Goal: Task Accomplishment & Management: Complete application form

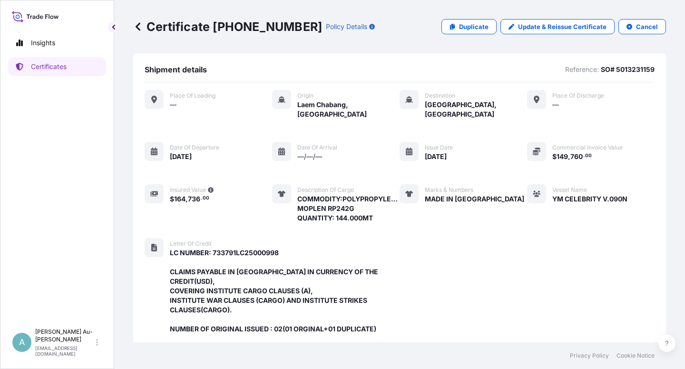
scroll to position [273, 0]
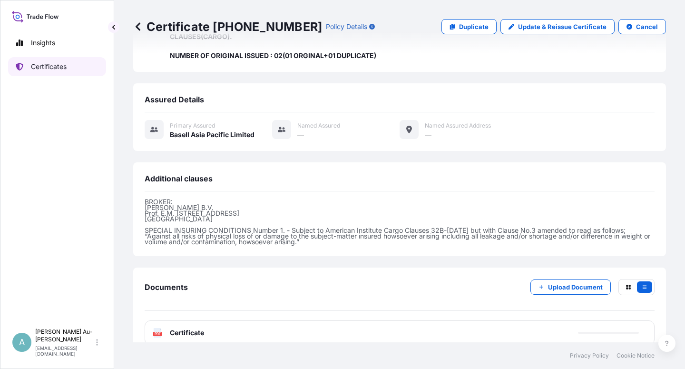
click at [73, 73] on link "Certificates" at bounding box center [57, 66] width 98 height 19
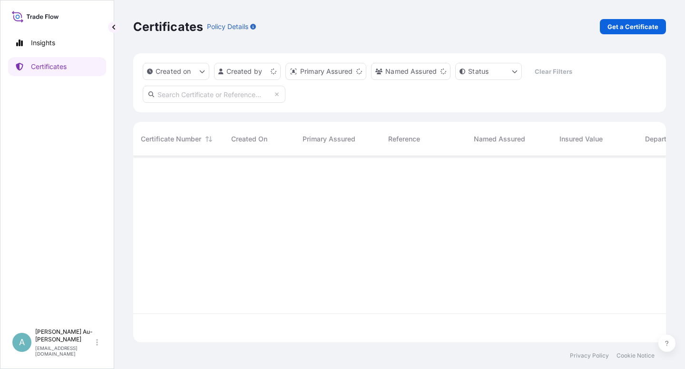
scroll to position [183, 525]
click at [182, 90] on input "text" at bounding box center [214, 94] width 143 height 17
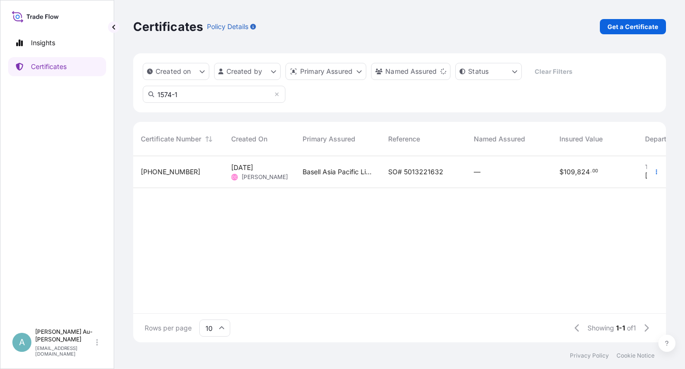
type input "1574-1"
click at [421, 175] on span "SO# 5013221632" at bounding box center [415, 172] width 55 height 10
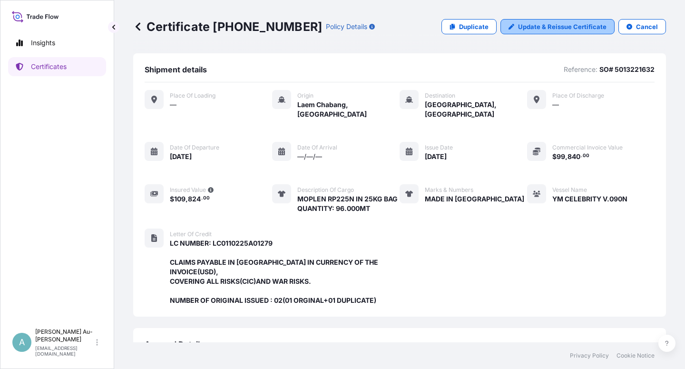
click at [543, 31] on p "Update & Reissue Certificate" at bounding box center [562, 27] width 88 height 10
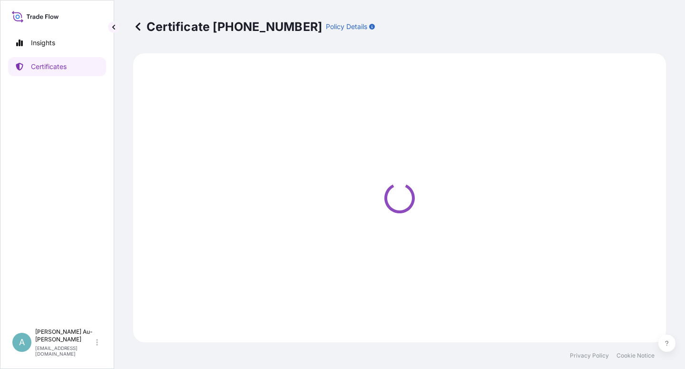
select select "Sea"
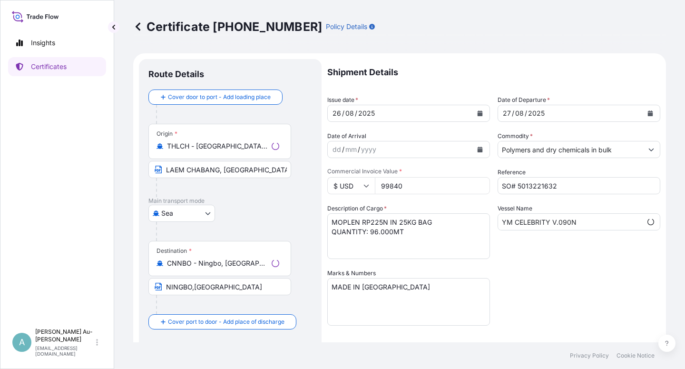
select select "32034"
click at [477, 115] on icon "Calendar" at bounding box center [479, 113] width 5 height 6
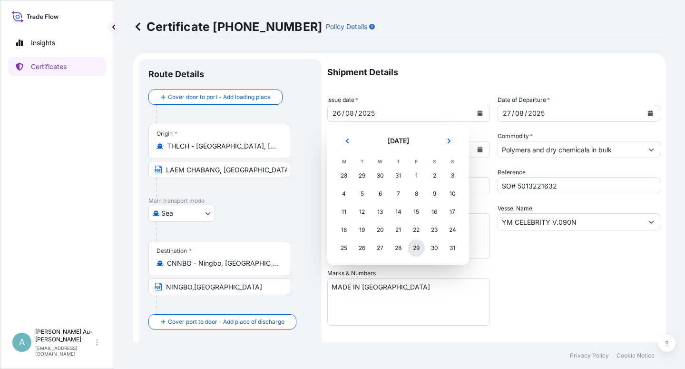
click at [415, 248] on div "29" at bounding box center [416, 247] width 17 height 17
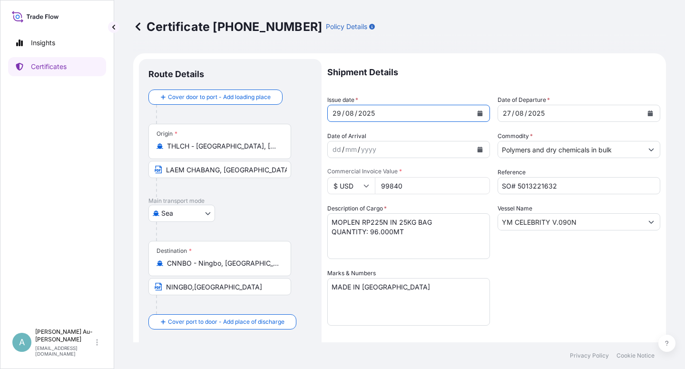
click at [472, 118] on button "Calendar" at bounding box center [479, 113] width 15 height 15
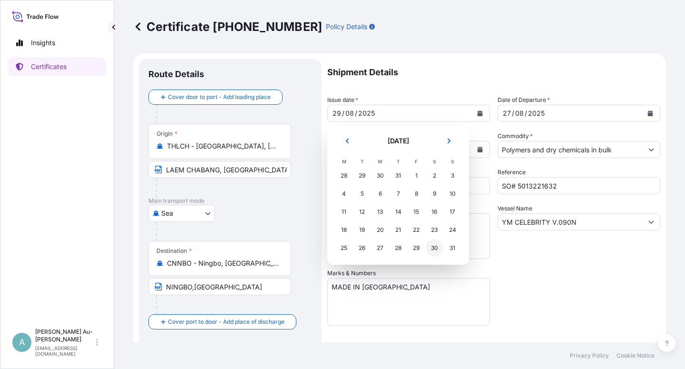
click at [436, 248] on div "30" at bounding box center [434, 247] width 17 height 17
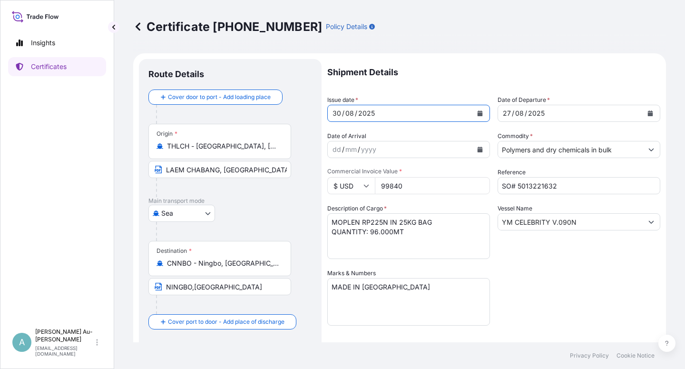
click at [642, 115] on button "Calendar" at bounding box center [649, 113] width 15 height 15
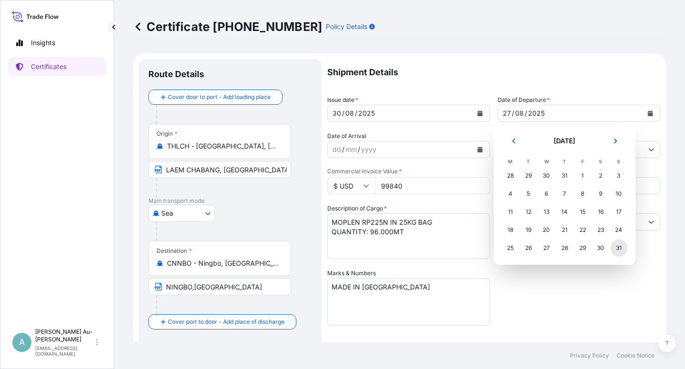
click at [621, 248] on div "31" at bounding box center [618, 247] width 17 height 17
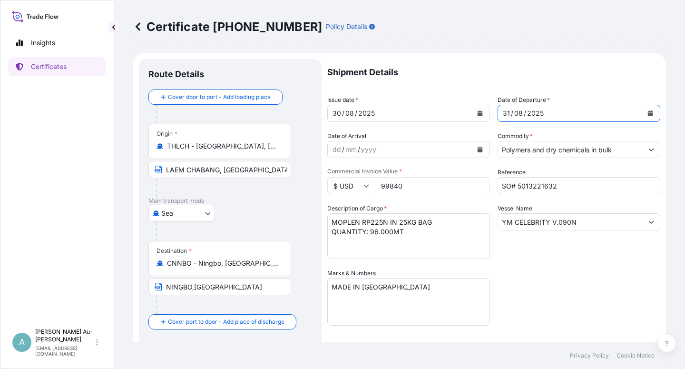
click at [564, 303] on div "Shipment Details Issue date * [DATE] Date of Departure * [DATE] Date of Arrival…" at bounding box center [493, 303] width 333 height 489
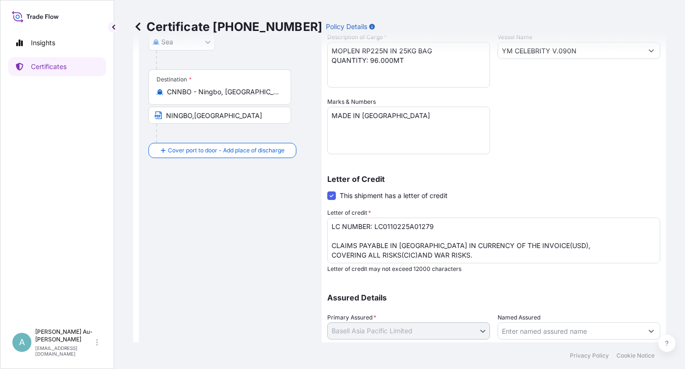
scroll to position [233, 0]
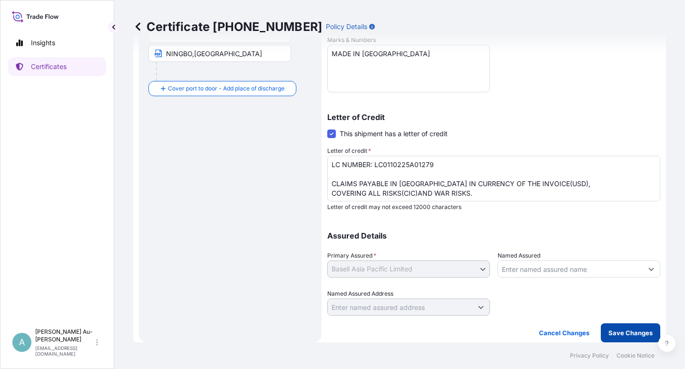
click at [614, 329] on p "Save Changes" at bounding box center [630, 333] width 44 height 10
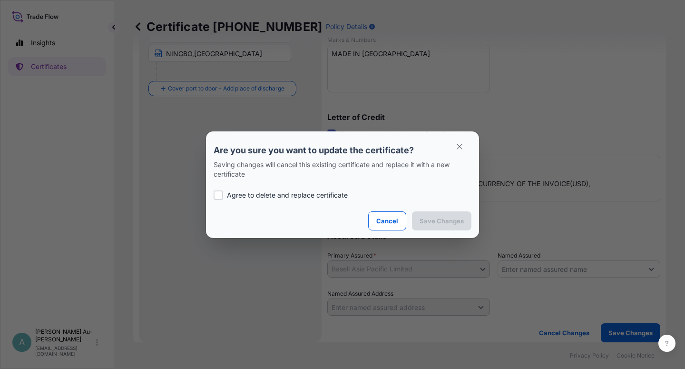
click at [213, 194] on section "Are you sure you want to update the certificate? Saving changes will cancel thi…" at bounding box center [342, 184] width 273 height 107
click at [215, 195] on div at bounding box center [219, 195] width 10 height 10
checkbox input "true"
click at [425, 219] on p "Save Changes" at bounding box center [441, 221] width 44 height 10
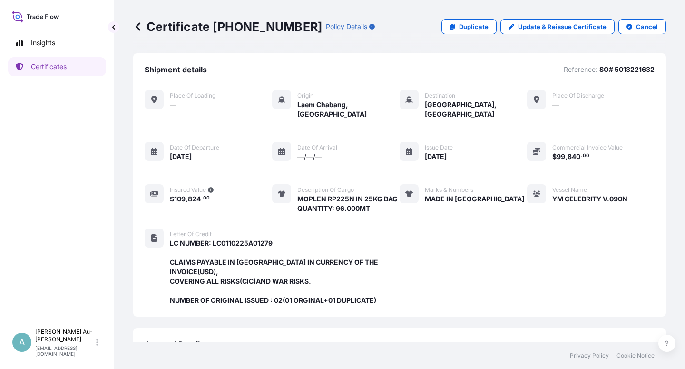
scroll to position [244, 0]
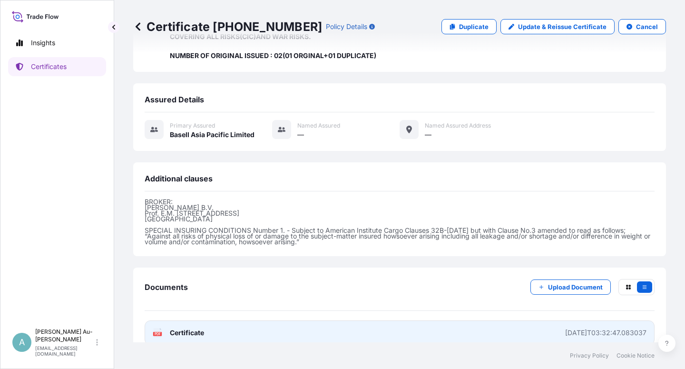
click at [204, 321] on link "PDF Certificate [DATE]T03:32:47.083037" at bounding box center [400, 332] width 510 height 25
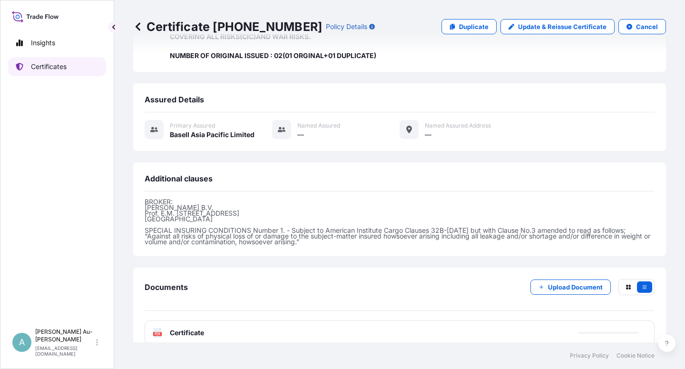
click at [67, 70] on p "Certificates" at bounding box center [49, 67] width 36 height 10
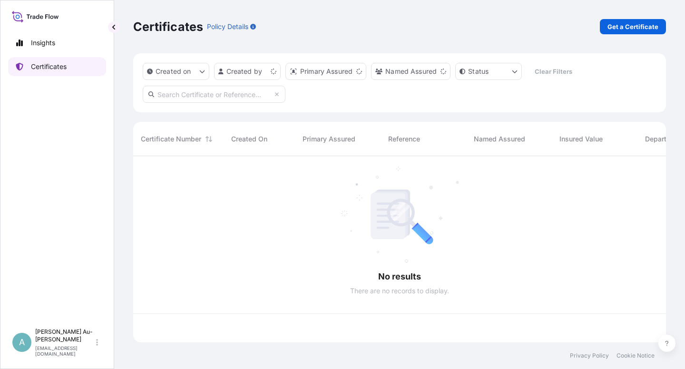
scroll to position [183, 525]
click at [205, 97] on input "text" at bounding box center [214, 94] width 143 height 17
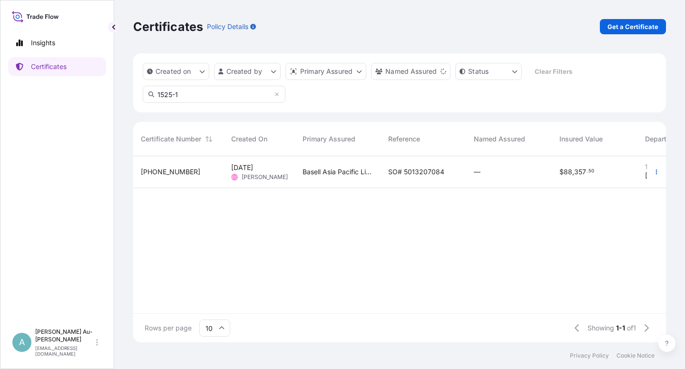
type input "1525-1"
click at [409, 176] on div "SO# 5013207084" at bounding box center [423, 172] width 86 height 32
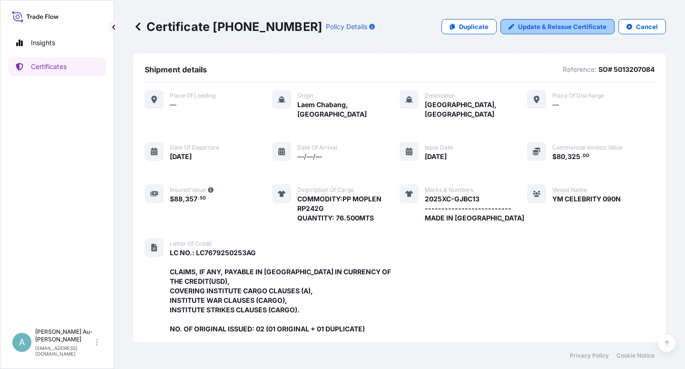
click at [549, 26] on p "Update & Reissue Certificate" at bounding box center [562, 27] width 88 height 10
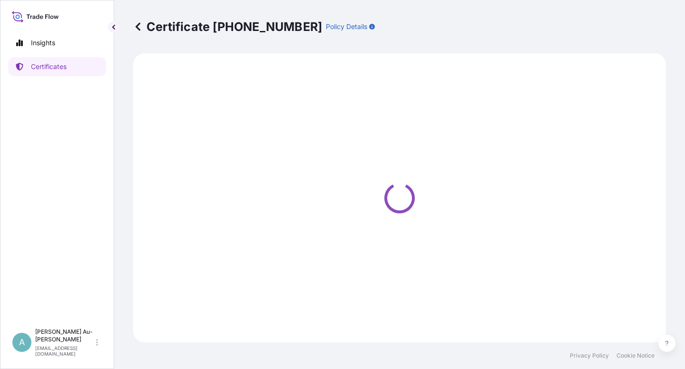
select select "Sea"
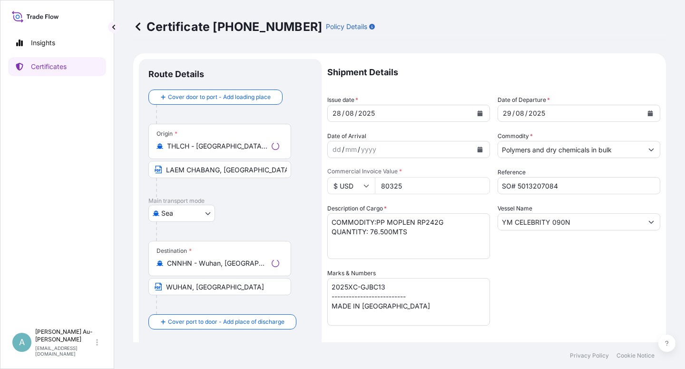
select select "32034"
click at [477, 113] on icon "Calendar" at bounding box center [479, 113] width 5 height 6
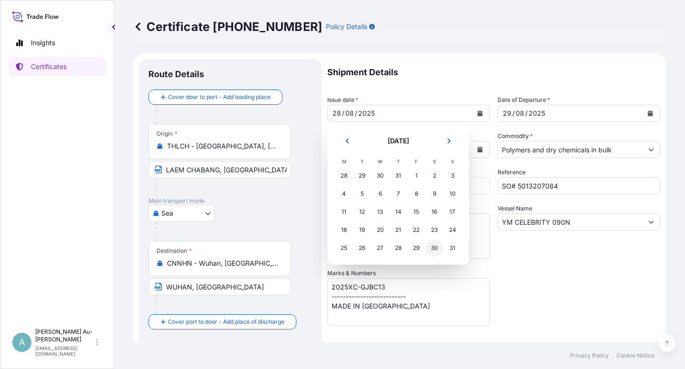
click at [432, 249] on div "30" at bounding box center [434, 247] width 17 height 17
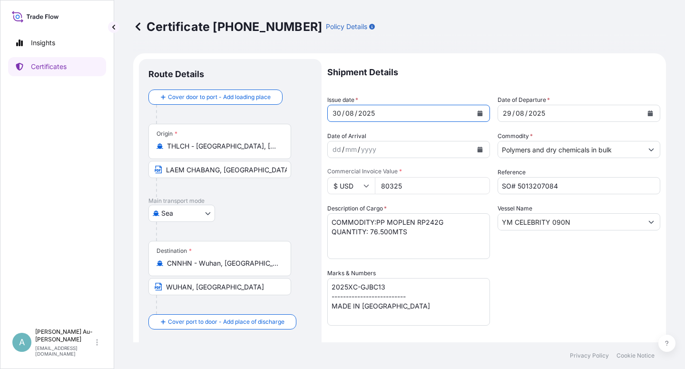
click at [642, 114] on button "Calendar" at bounding box center [649, 113] width 15 height 15
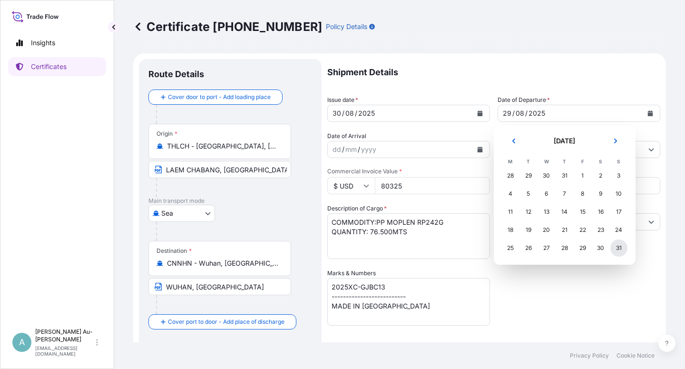
click at [617, 250] on div "31" at bounding box center [618, 247] width 17 height 17
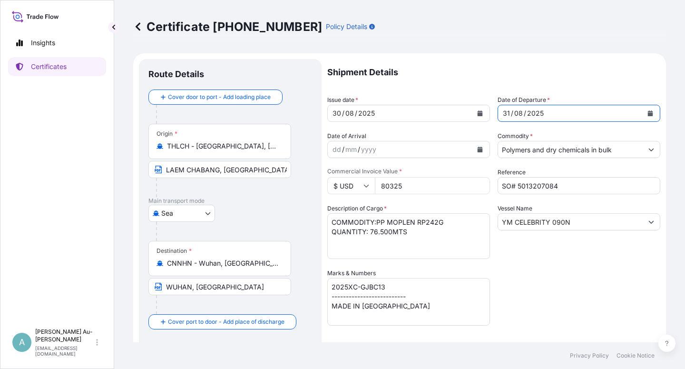
drag, startPoint x: 545, startPoint y: 303, endPoint x: 554, endPoint y: 297, distance: 11.6
click at [554, 297] on div "Shipment Details Issue date * [DATE] Date of Departure * [DATE] Date of Arrival…" at bounding box center [493, 303] width 333 height 489
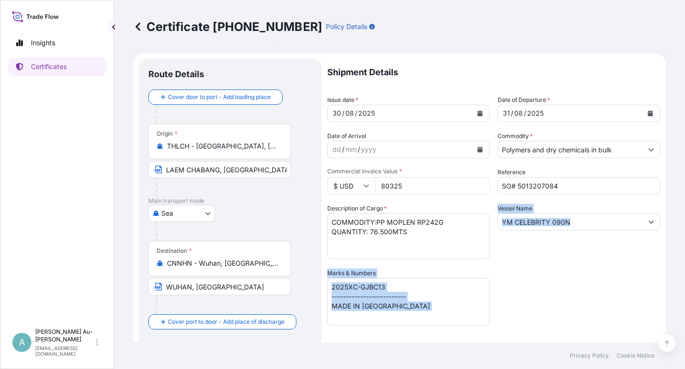
scroll to position [233, 0]
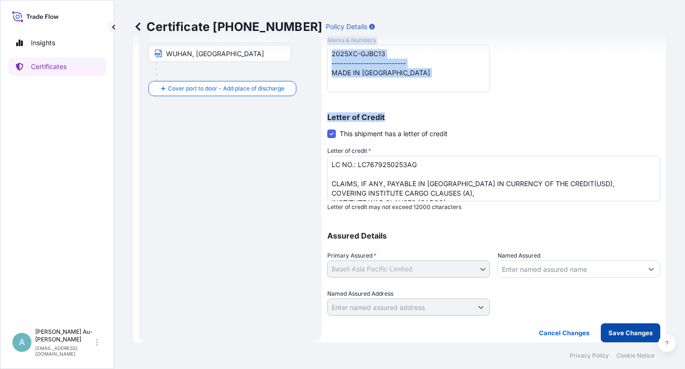
click at [611, 333] on p "Save Changes" at bounding box center [630, 333] width 44 height 10
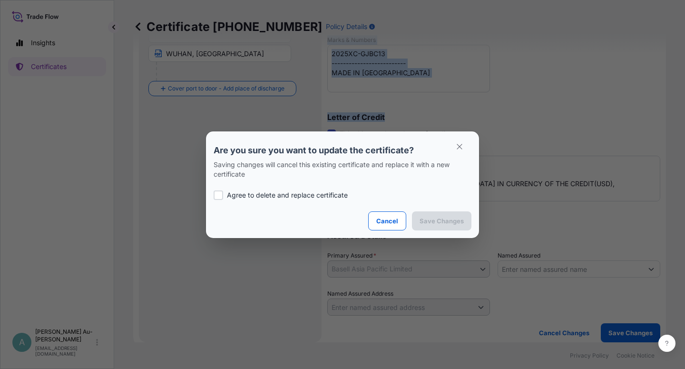
click at [232, 193] on p "Agree to delete and replace certificate" at bounding box center [287, 195] width 121 height 10
checkbox input "true"
click at [450, 221] on p "Save Changes" at bounding box center [441, 221] width 44 height 10
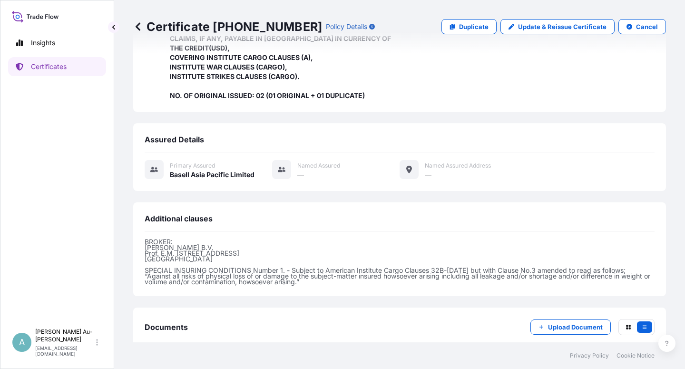
scroll to position [282, 0]
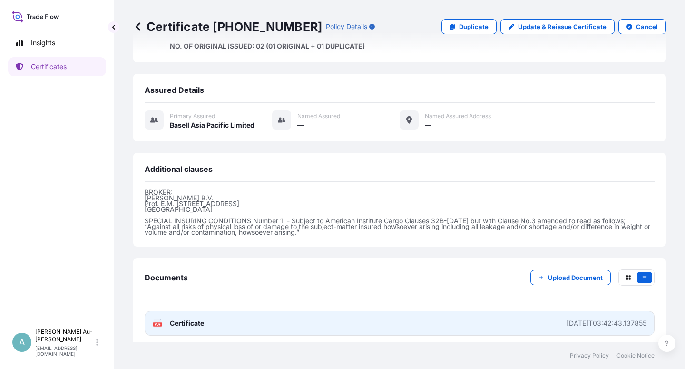
click at [203, 318] on span "Certificate" at bounding box center [187, 323] width 34 height 10
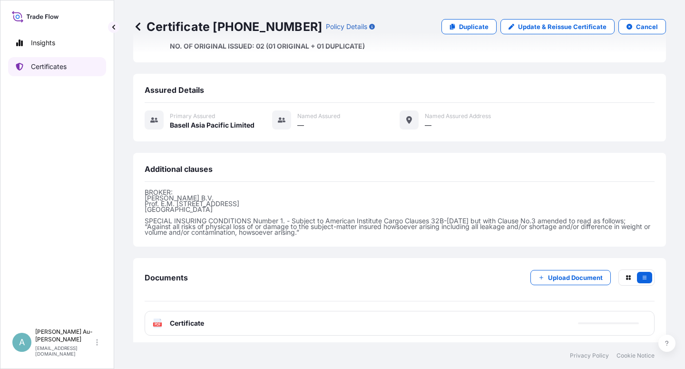
click at [63, 67] on p "Certificates" at bounding box center [49, 67] width 36 height 10
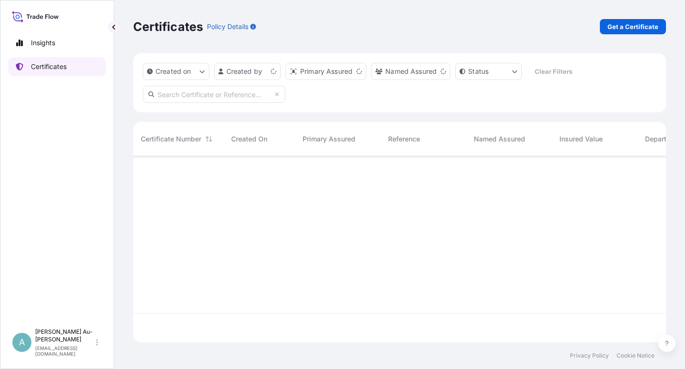
scroll to position [183, 525]
drag, startPoint x: 230, startPoint y: 88, endPoint x: 229, endPoint y: 96, distance: 7.7
click at [230, 93] on input "text" at bounding box center [214, 94] width 143 height 17
click at [229, 96] on input "text" at bounding box center [214, 94] width 143 height 17
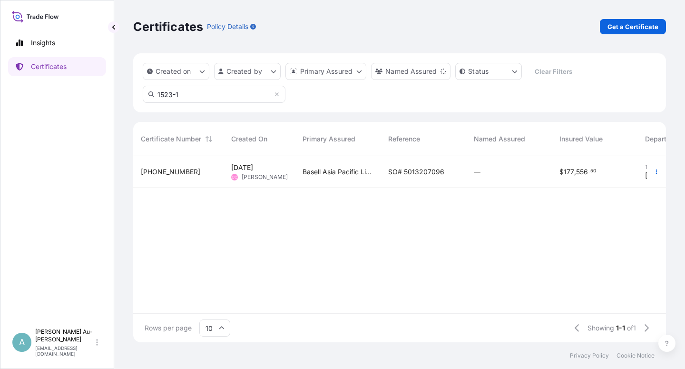
type input "1523-1"
click at [386, 174] on div "SO# 5013207096" at bounding box center [423, 172] width 86 height 32
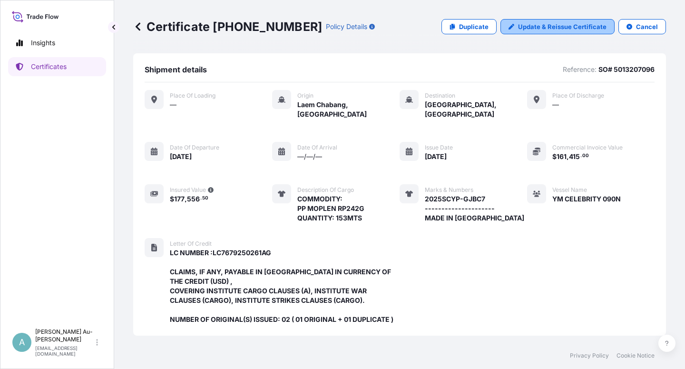
click at [573, 26] on p "Update & Reissue Certificate" at bounding box center [562, 27] width 88 height 10
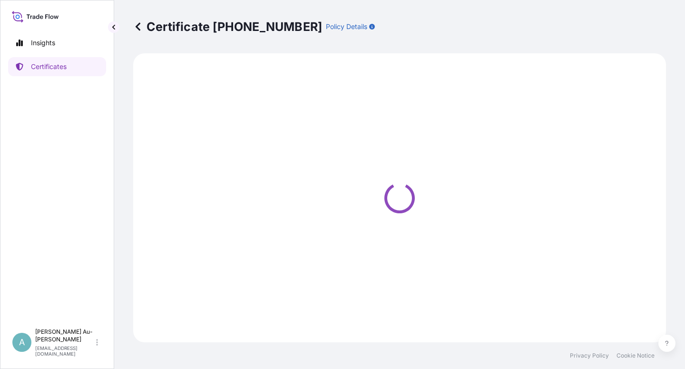
select select "Sea"
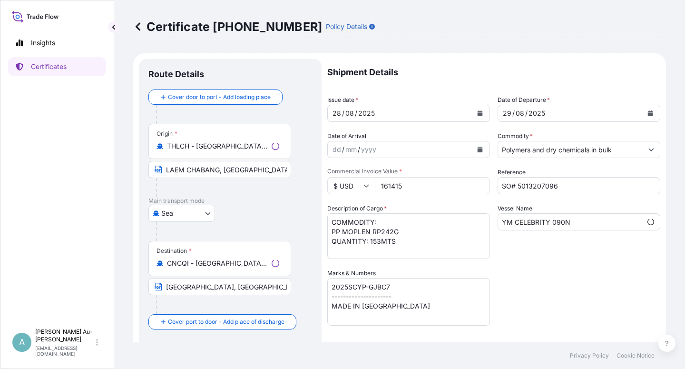
select select "32034"
click at [477, 112] on icon "Calendar" at bounding box center [479, 113] width 5 height 6
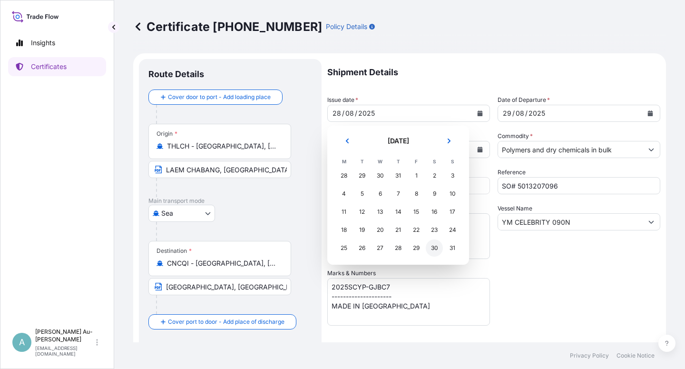
click at [433, 251] on div "30" at bounding box center [434, 247] width 17 height 17
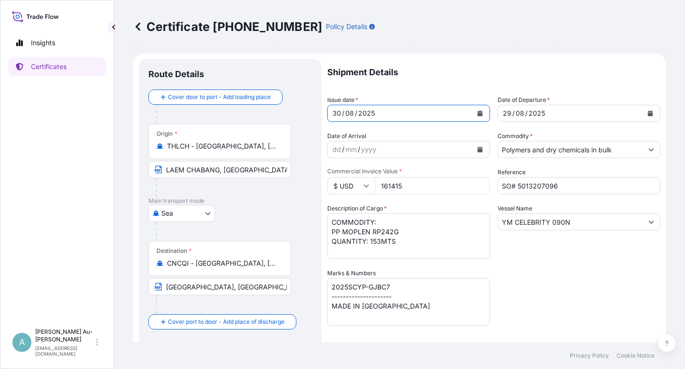
click at [648, 113] on icon "Calendar" at bounding box center [650, 113] width 5 height 6
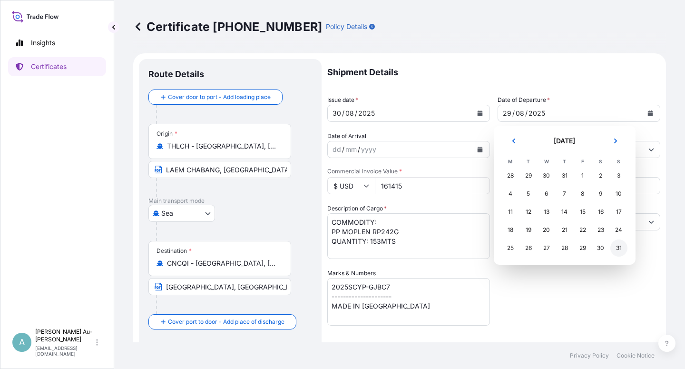
click at [620, 248] on div "31" at bounding box center [618, 247] width 17 height 17
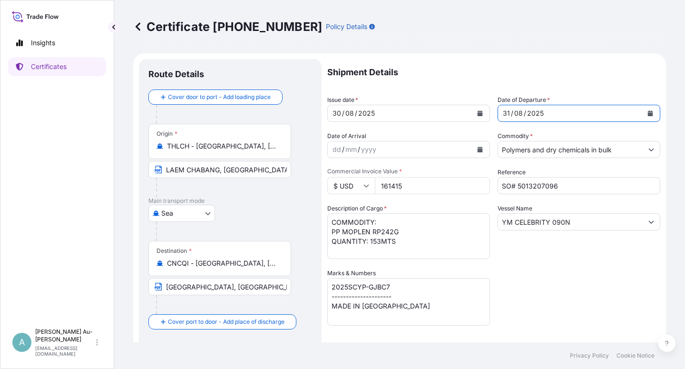
click at [583, 305] on div "Shipment Details Issue date * [DATE] Date of Departure * [DATE] Date of Arrival…" at bounding box center [493, 303] width 333 height 489
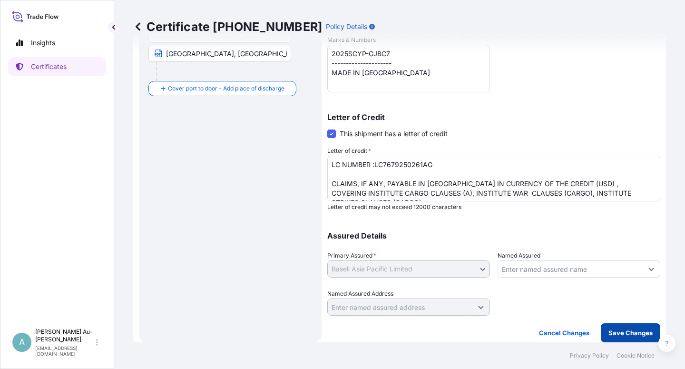
click at [607, 338] on button "Save Changes" at bounding box center [630, 332] width 59 height 19
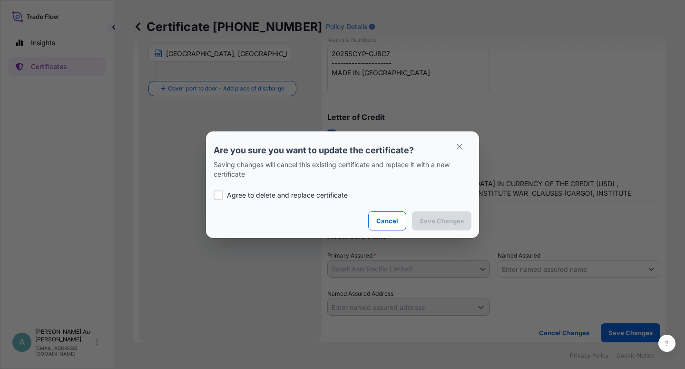
click at [266, 195] on p "Agree to delete and replace certificate" at bounding box center [287, 195] width 121 height 10
checkbox input "true"
click at [466, 220] on button "Save Changes" at bounding box center [441, 220] width 59 height 19
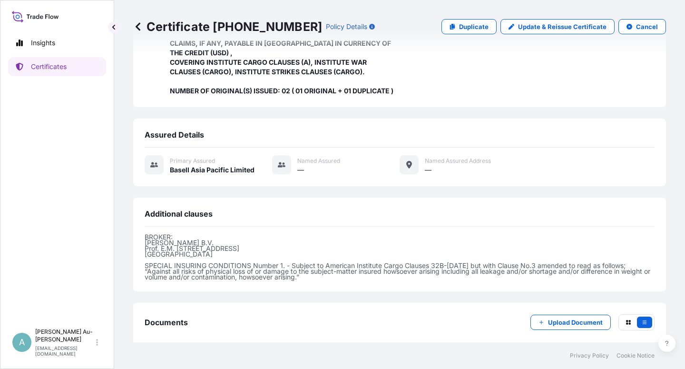
scroll to position [273, 0]
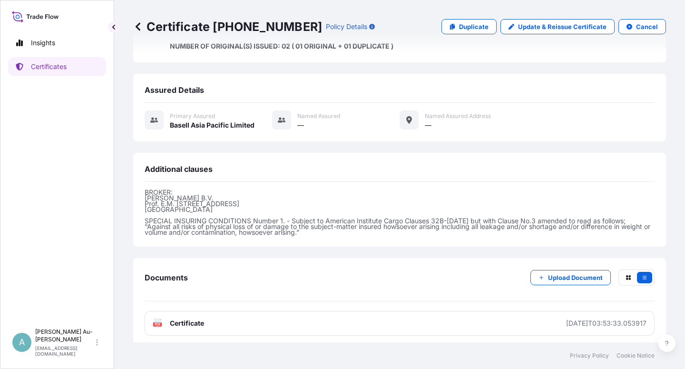
click at [190, 318] on span "Certificate" at bounding box center [187, 323] width 34 height 10
click at [50, 72] on link "Certificates" at bounding box center [57, 66] width 98 height 19
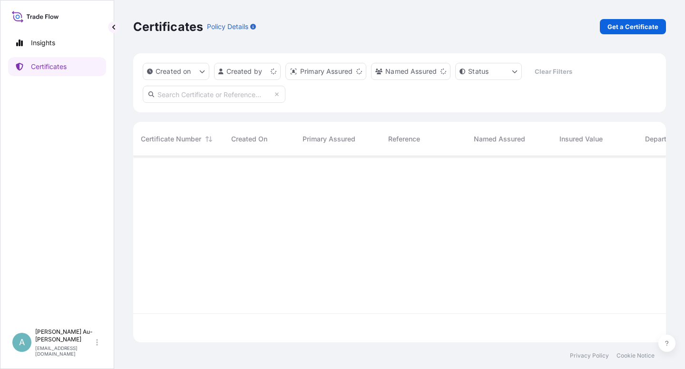
scroll to position [183, 525]
click at [218, 98] on input "text" at bounding box center [214, 94] width 143 height 17
type input "1527-1"
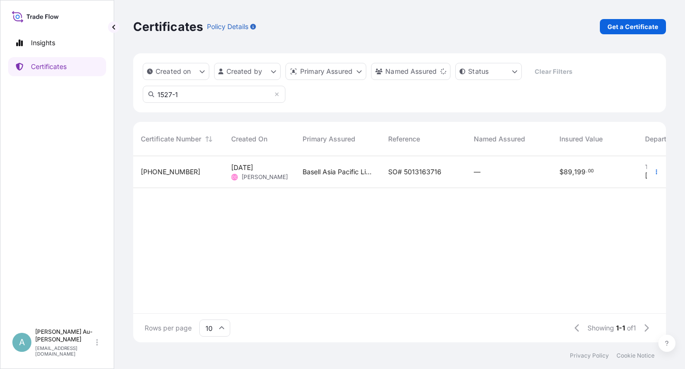
click at [416, 170] on span "SO# 5013163716" at bounding box center [414, 172] width 53 height 10
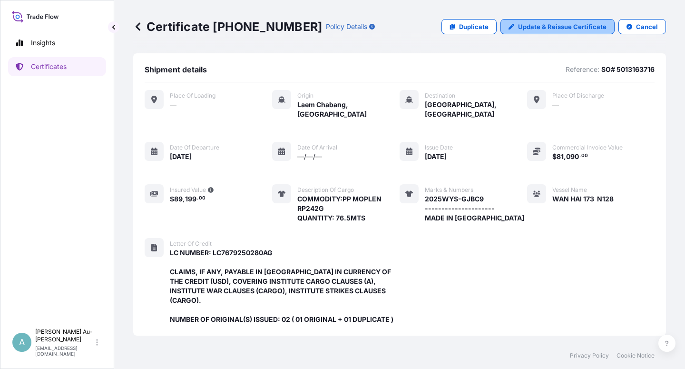
click at [556, 27] on p "Update & Reissue Certificate" at bounding box center [562, 27] width 88 height 10
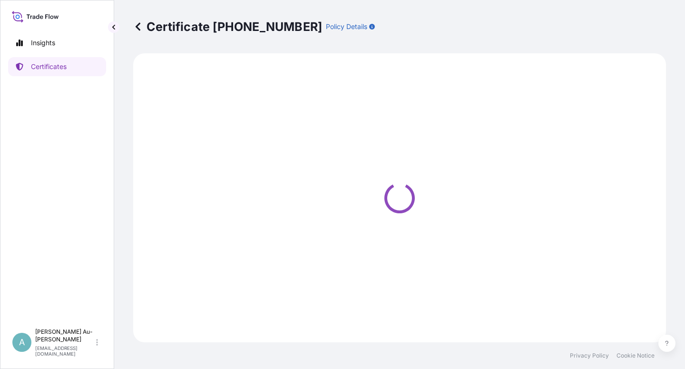
select select "Sea"
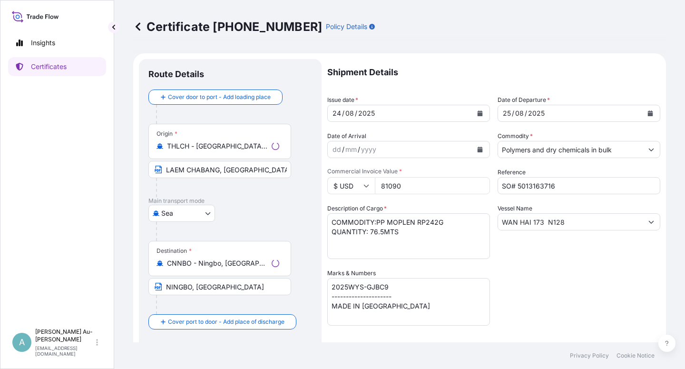
select select "32034"
click at [479, 115] on button "Calendar" at bounding box center [479, 113] width 15 height 15
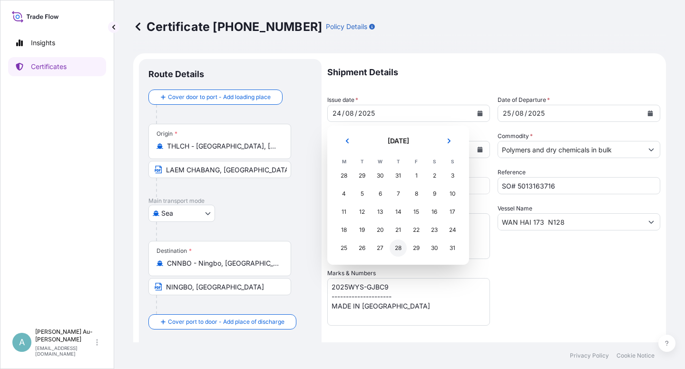
click at [397, 249] on div "28" at bounding box center [397, 247] width 17 height 17
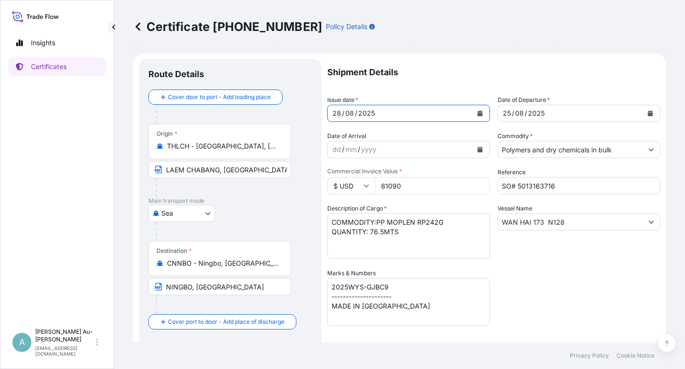
click at [646, 114] on button "Calendar" at bounding box center [649, 113] width 15 height 15
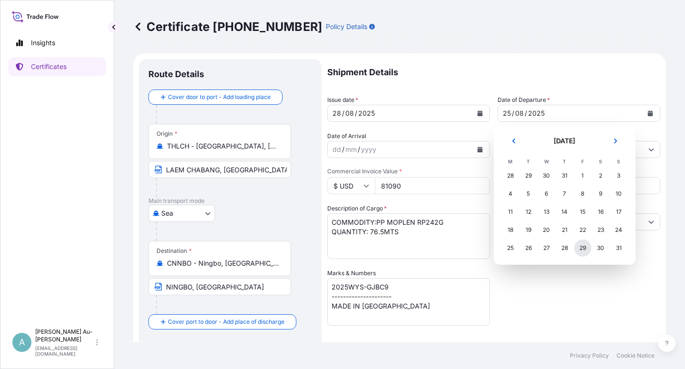
click at [578, 246] on div "29" at bounding box center [582, 247] width 17 height 17
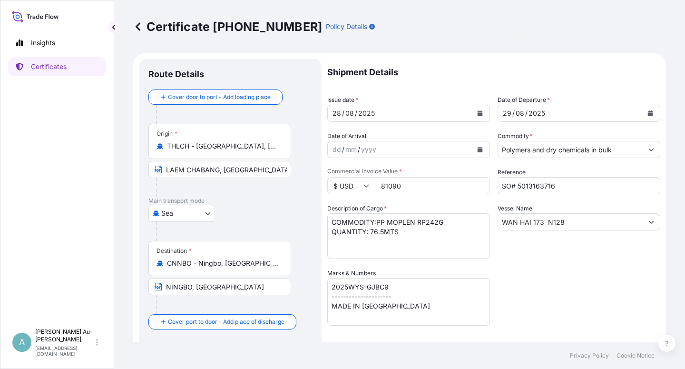
drag, startPoint x: 532, startPoint y: 269, endPoint x: 538, endPoint y: 227, distance: 41.8
click at [533, 263] on div "Shipment Details Issue date * [DATE] Date of Departure * [DATE] Date of Arrival…" at bounding box center [493, 303] width 333 height 489
drag, startPoint x: 542, startPoint y: 223, endPoint x: 557, endPoint y: 237, distance: 20.9
click at [543, 223] on input "WAN HAI 173 N128" at bounding box center [570, 221] width 145 height 17
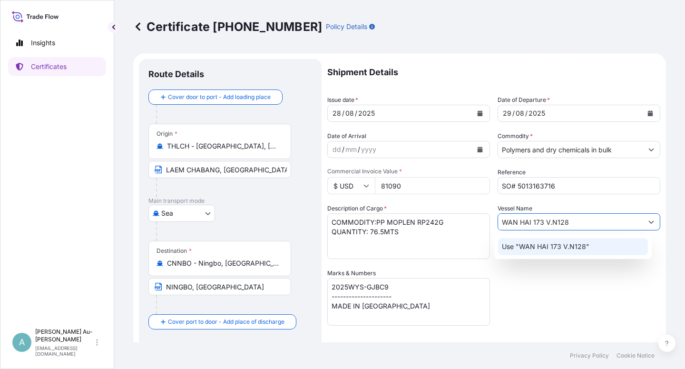
type input "WAN HAI 173 V.N128"
drag, startPoint x: 545, startPoint y: 309, endPoint x: 559, endPoint y: 300, distance: 16.8
click at [549, 306] on div "Shipment Details Issue date * [DATE] Date of Departure * [DATE] Date of Arrival…" at bounding box center [493, 303] width 333 height 489
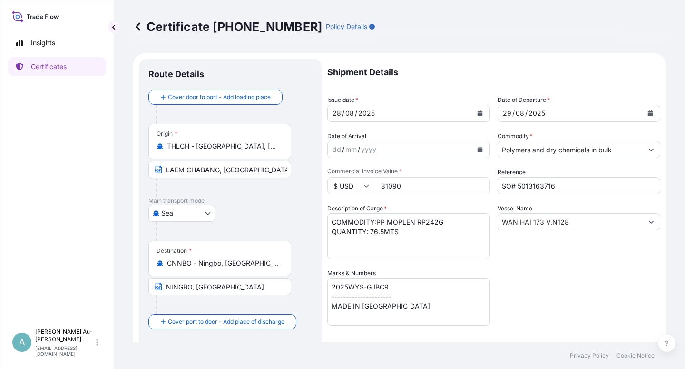
scroll to position [233, 0]
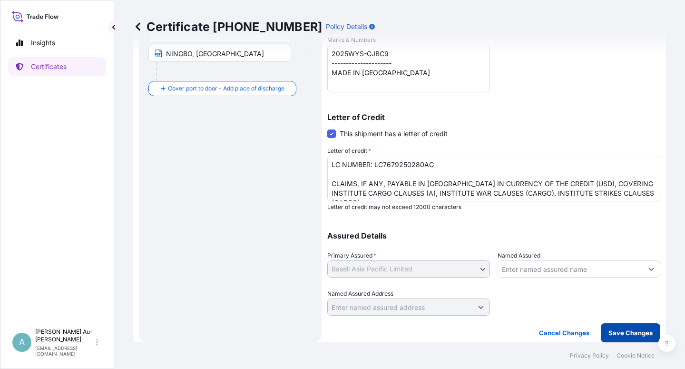
click at [616, 330] on p "Save Changes" at bounding box center [630, 333] width 44 height 10
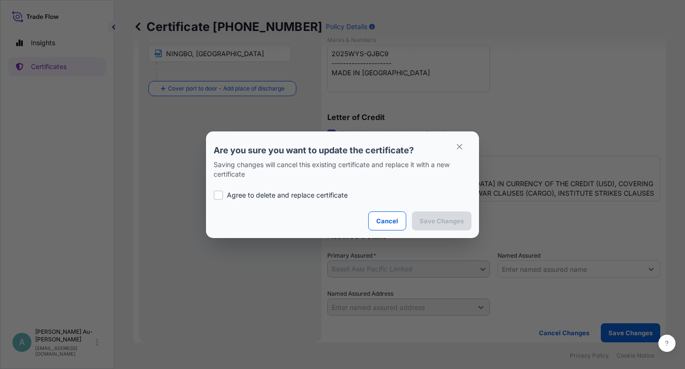
click at [223, 192] on label "Agree to delete and replace certificate" at bounding box center [343, 195] width 258 height 10
checkbox input "true"
click at [446, 220] on p "Save Changes" at bounding box center [441, 221] width 44 height 10
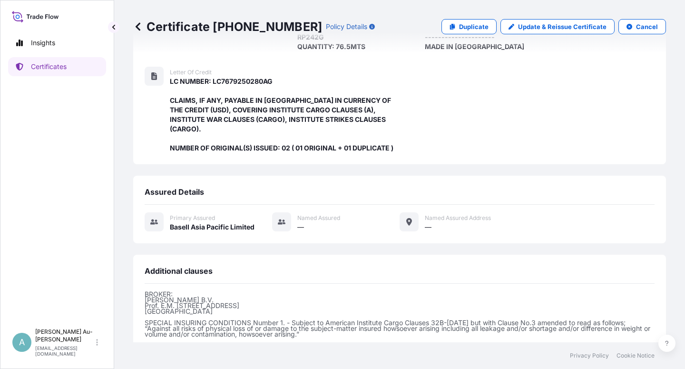
scroll to position [263, 0]
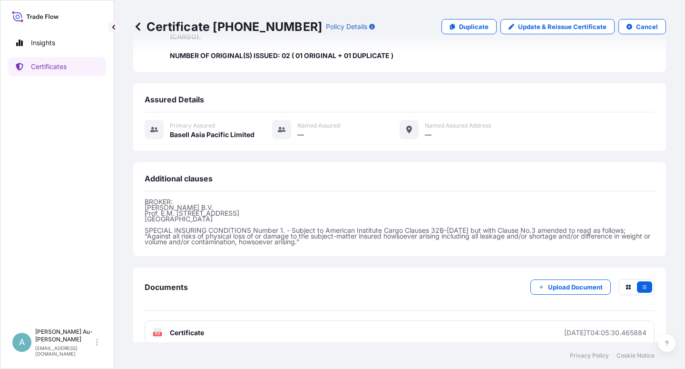
click at [270, 321] on link "PDF Certificate [DATE]T04:05:30.465884" at bounding box center [400, 332] width 510 height 25
click at [53, 72] on link "Certificates" at bounding box center [57, 66] width 98 height 19
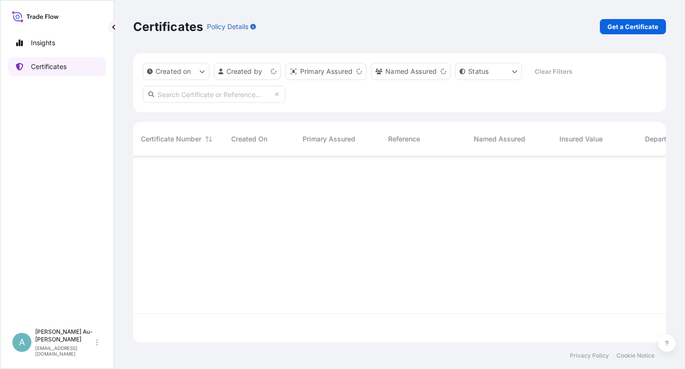
scroll to position [183, 525]
click at [198, 94] on input "text" at bounding box center [214, 94] width 143 height 17
type input "1528-1"
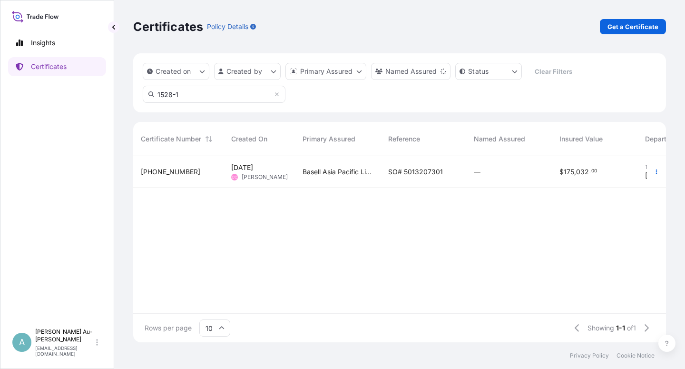
click at [393, 177] on div "SO# 5013207301" at bounding box center [423, 172] width 86 height 32
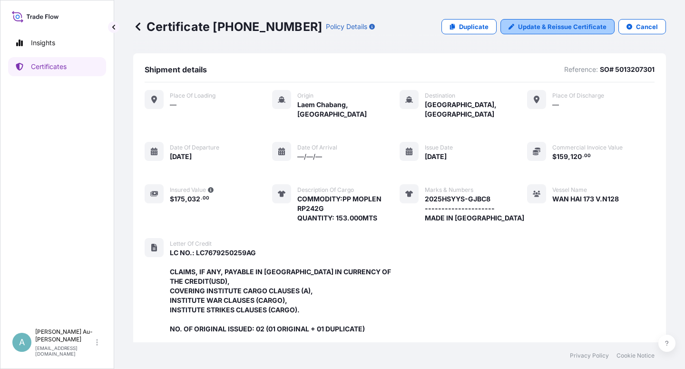
click at [577, 33] on link "Update & Reissue Certificate" at bounding box center [557, 26] width 114 height 15
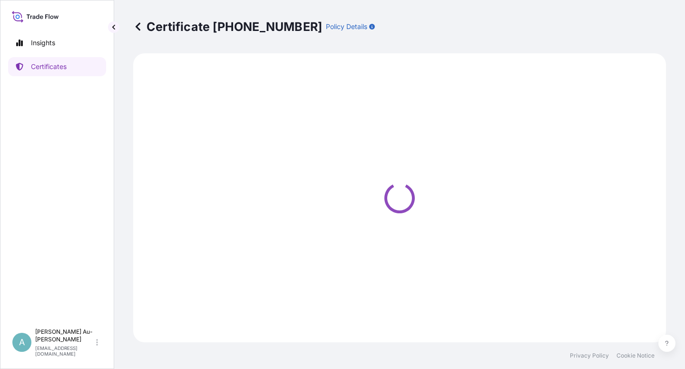
select select "Sea"
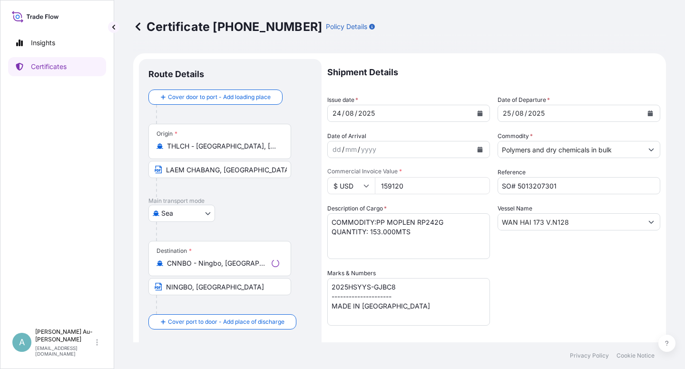
select select "32034"
click at [418, 110] on div "[DATE]" at bounding box center [400, 113] width 145 height 17
click at [478, 113] on icon "Calendar" at bounding box center [479, 113] width 5 height 6
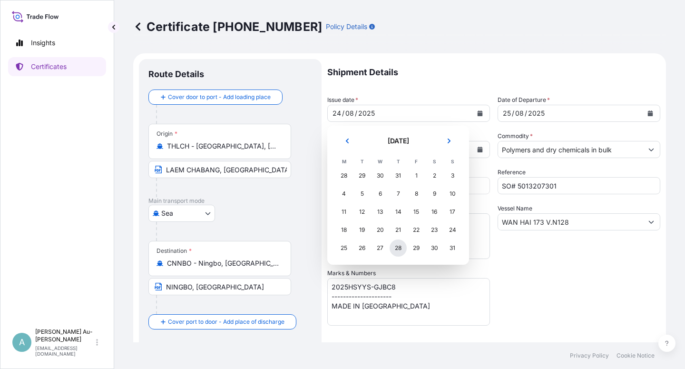
click at [403, 249] on div "28" at bounding box center [397, 247] width 17 height 17
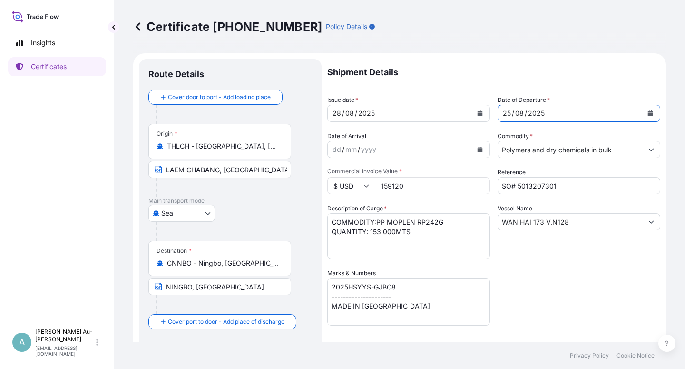
click at [648, 112] on icon "Calendar" at bounding box center [650, 113] width 5 height 6
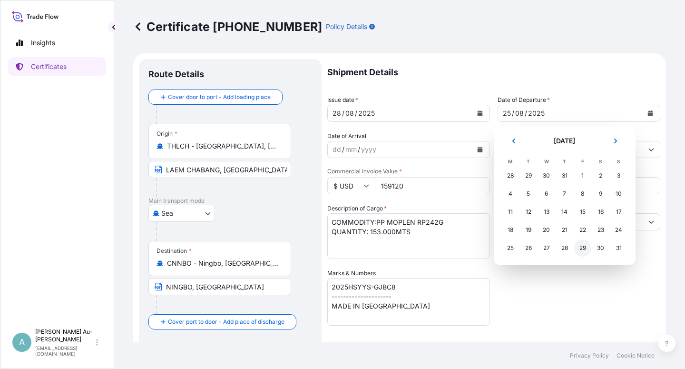
click at [582, 247] on div "29" at bounding box center [582, 247] width 17 height 17
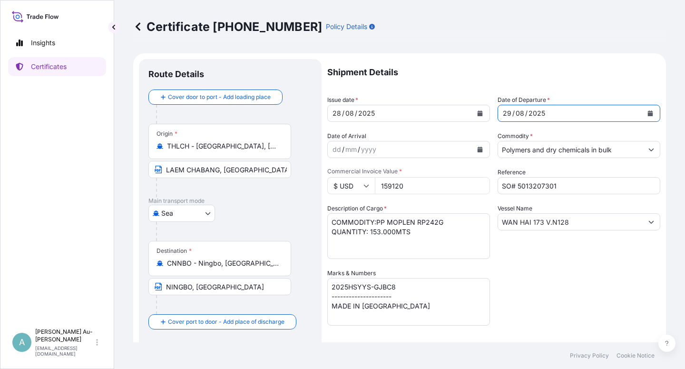
drag, startPoint x: 581, startPoint y: 291, endPoint x: 586, endPoint y: 285, distance: 7.4
click at [582, 290] on div "Shipment Details Issue date * [DATE] Date of Departure * [DATE] Date of Arrival…" at bounding box center [493, 303] width 333 height 489
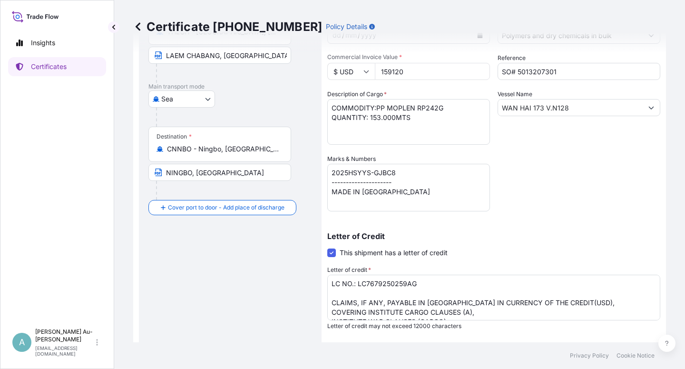
scroll to position [233, 0]
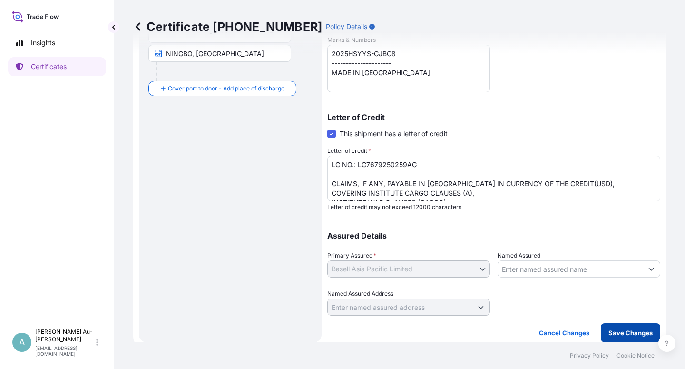
click at [609, 334] on p "Save Changes" at bounding box center [630, 333] width 44 height 10
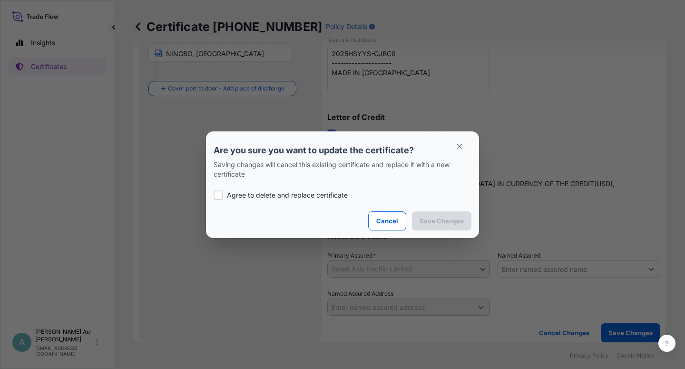
click at [222, 199] on div at bounding box center [219, 195] width 10 height 10
checkbox input "true"
click at [428, 227] on button "Save Changes" at bounding box center [441, 220] width 59 height 19
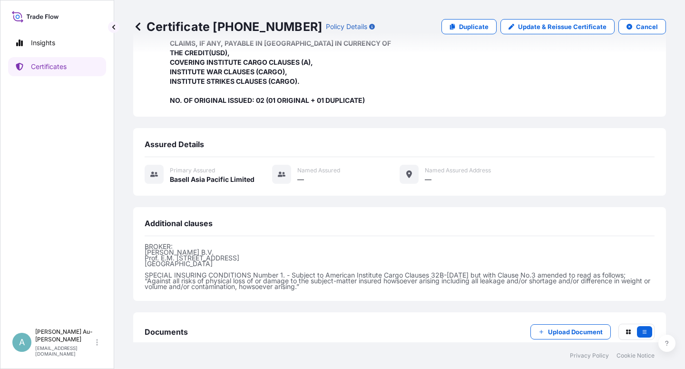
scroll to position [282, 0]
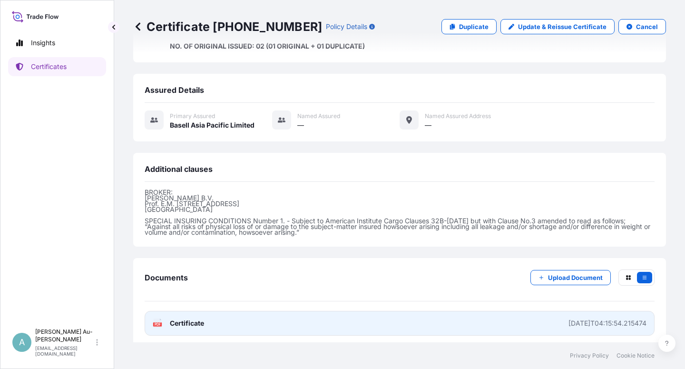
click at [196, 320] on span "Certificate" at bounding box center [187, 323] width 34 height 10
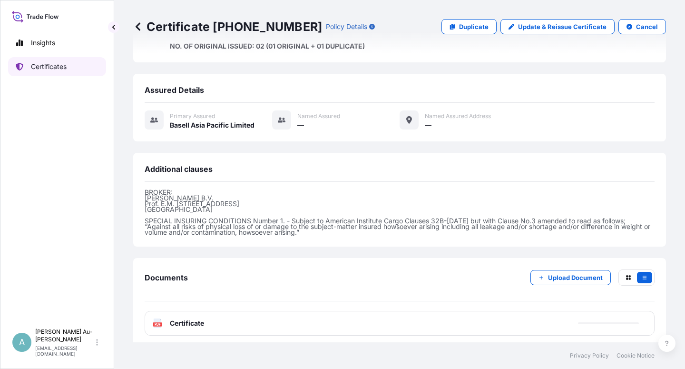
click at [38, 72] on link "Certificates" at bounding box center [57, 66] width 98 height 19
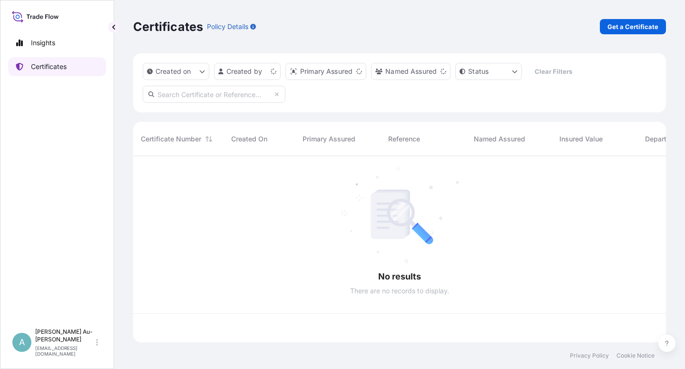
scroll to position [183, 525]
click at [242, 92] on input "text" at bounding box center [214, 94] width 143 height 17
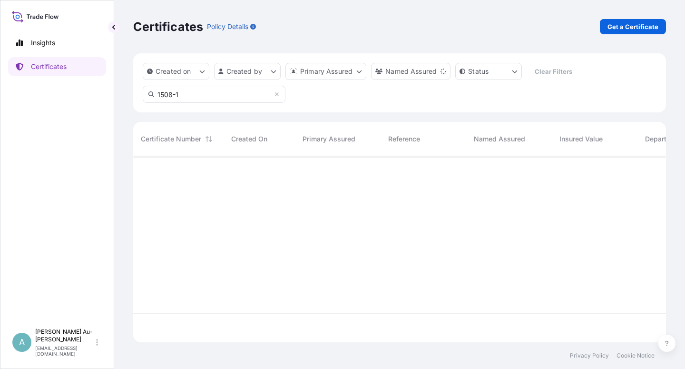
type input "1508-1"
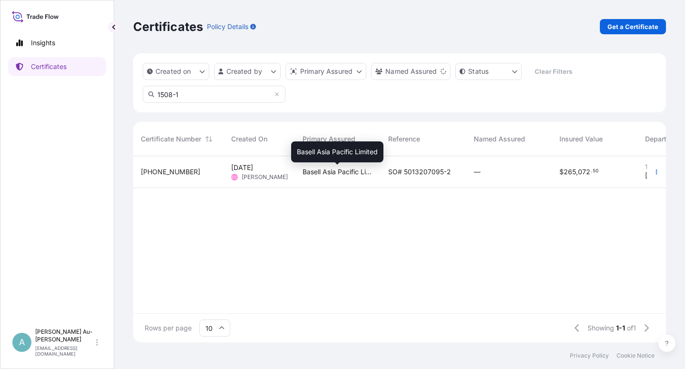
click at [370, 175] on span "Basell Asia Pacific Limited" at bounding box center [337, 172] width 70 height 10
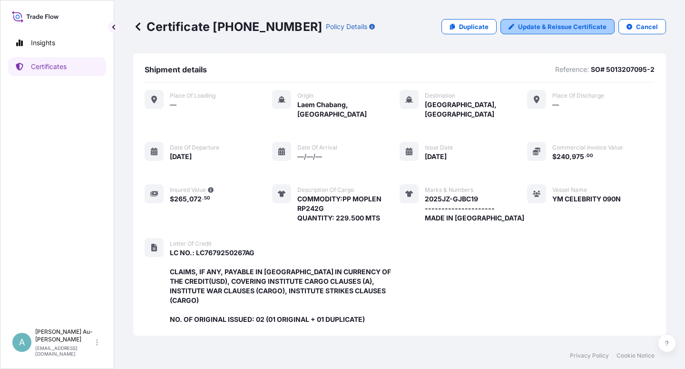
click at [551, 28] on p "Update & Reissue Certificate" at bounding box center [562, 27] width 88 height 10
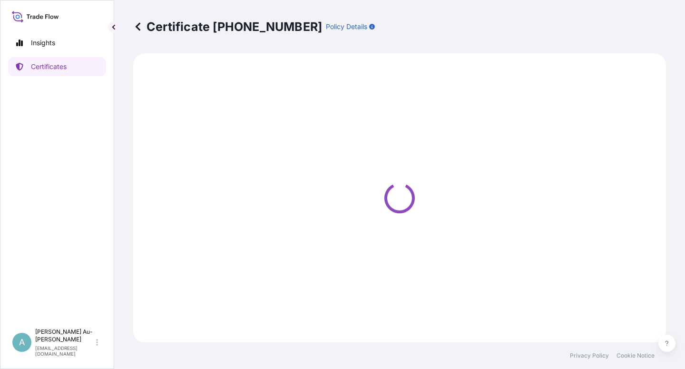
select select "Sea"
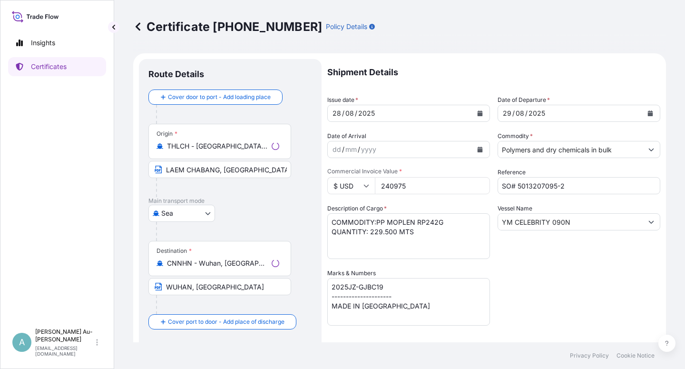
select select "32034"
click at [477, 115] on icon "Calendar" at bounding box center [479, 113] width 5 height 6
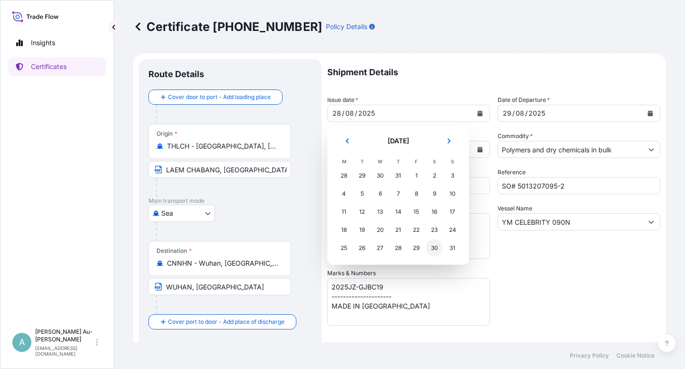
click at [431, 246] on div "30" at bounding box center [434, 247] width 17 height 17
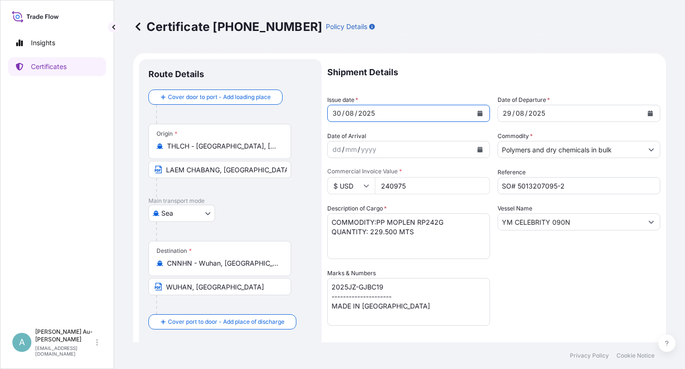
click at [643, 116] on button "Calendar" at bounding box center [649, 113] width 15 height 15
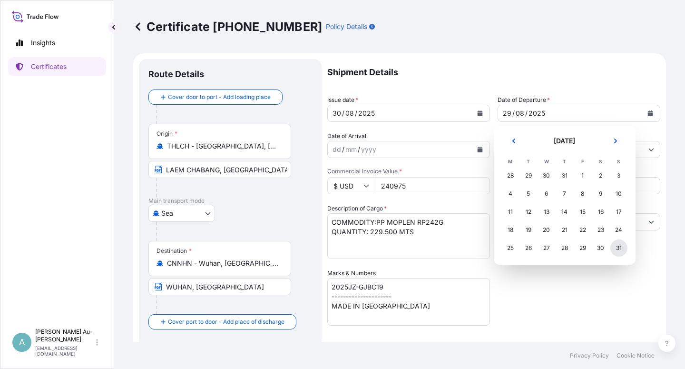
click at [615, 247] on div "31" at bounding box center [618, 247] width 17 height 17
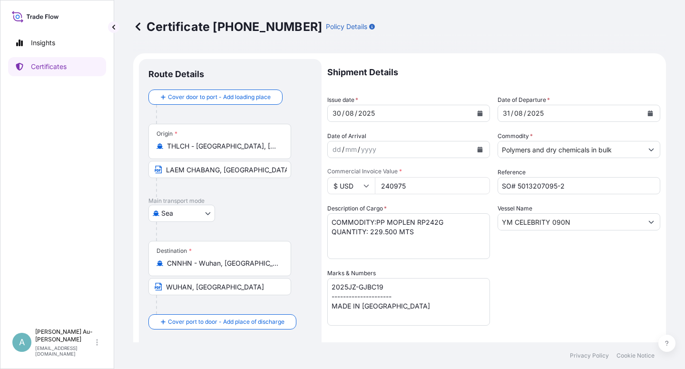
click at [585, 298] on div "Shipment Details Issue date * [DATE] Date of Departure * [DATE] Date of Arrival…" at bounding box center [493, 303] width 333 height 489
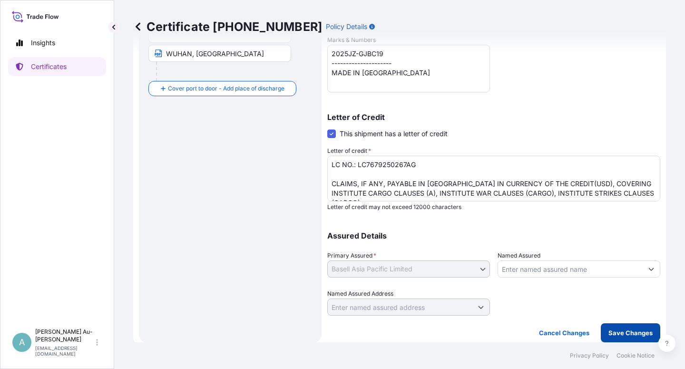
click at [601, 333] on button "Save Changes" at bounding box center [630, 332] width 59 height 19
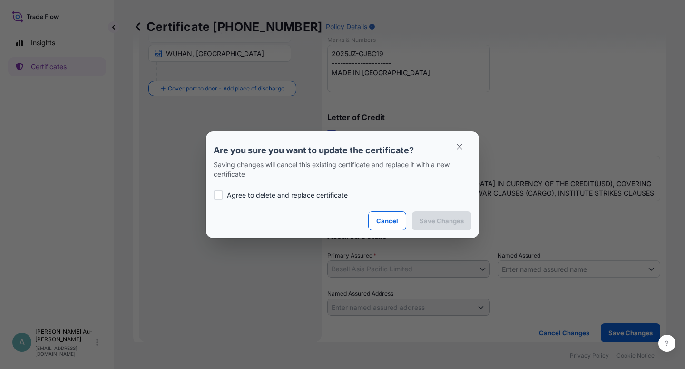
click at [224, 196] on label "Agree to delete and replace certificate" at bounding box center [343, 195] width 258 height 10
checkbox input "true"
click at [455, 220] on p "Save Changes" at bounding box center [441, 221] width 44 height 10
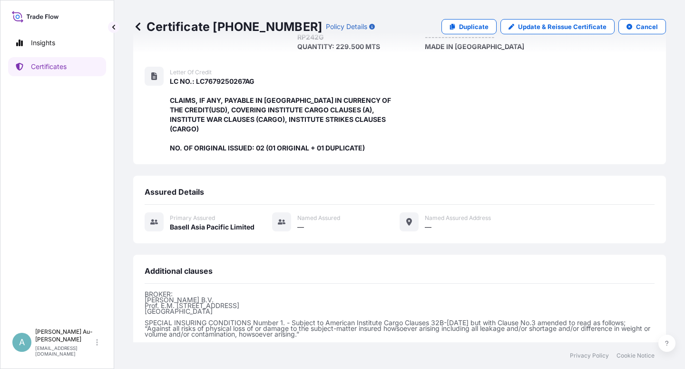
scroll to position [273, 0]
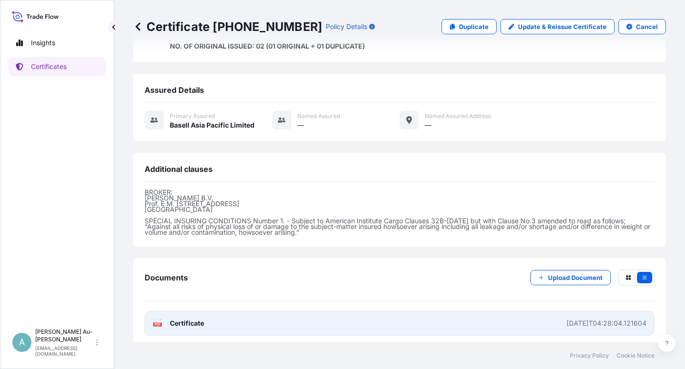
click at [260, 320] on link "PDF Certificate [DATE]T04:28:04.121604" at bounding box center [400, 323] width 510 height 25
